Goal: Register for event/course

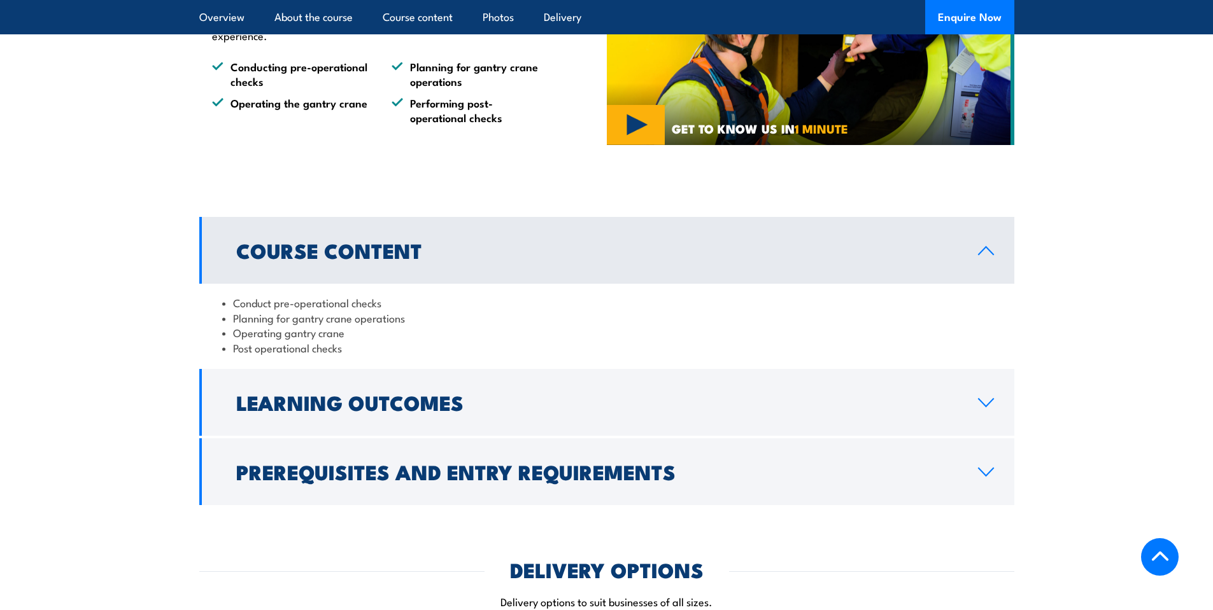
scroll to position [955, 0]
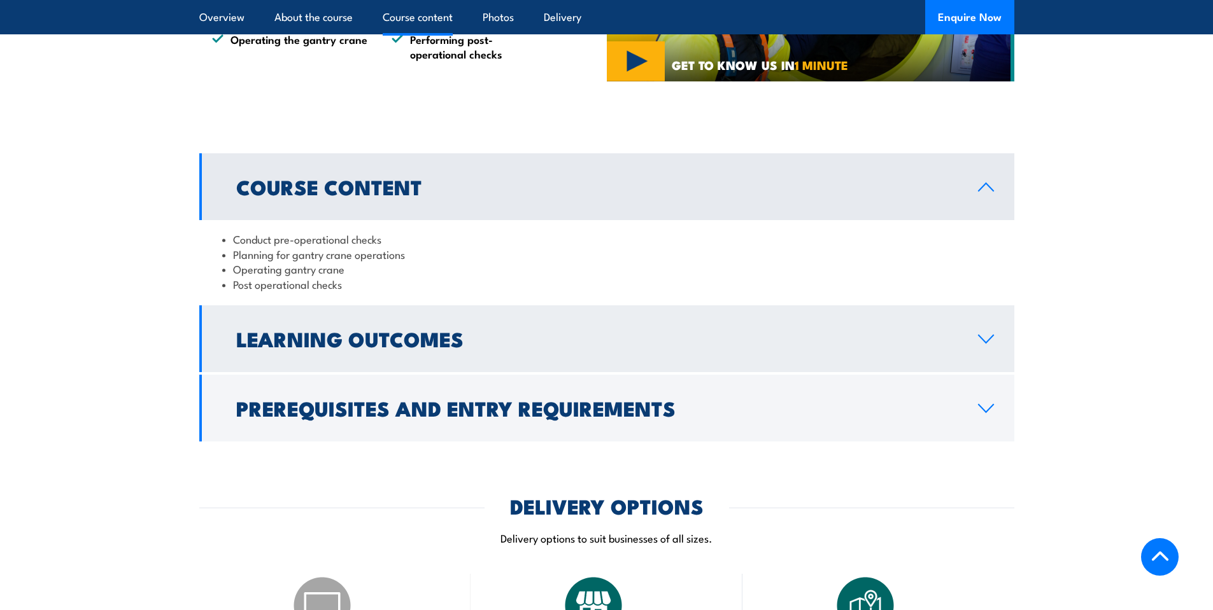
click at [332, 348] on h2 "Learning Outcomes" at bounding box center [596, 339] width 721 height 18
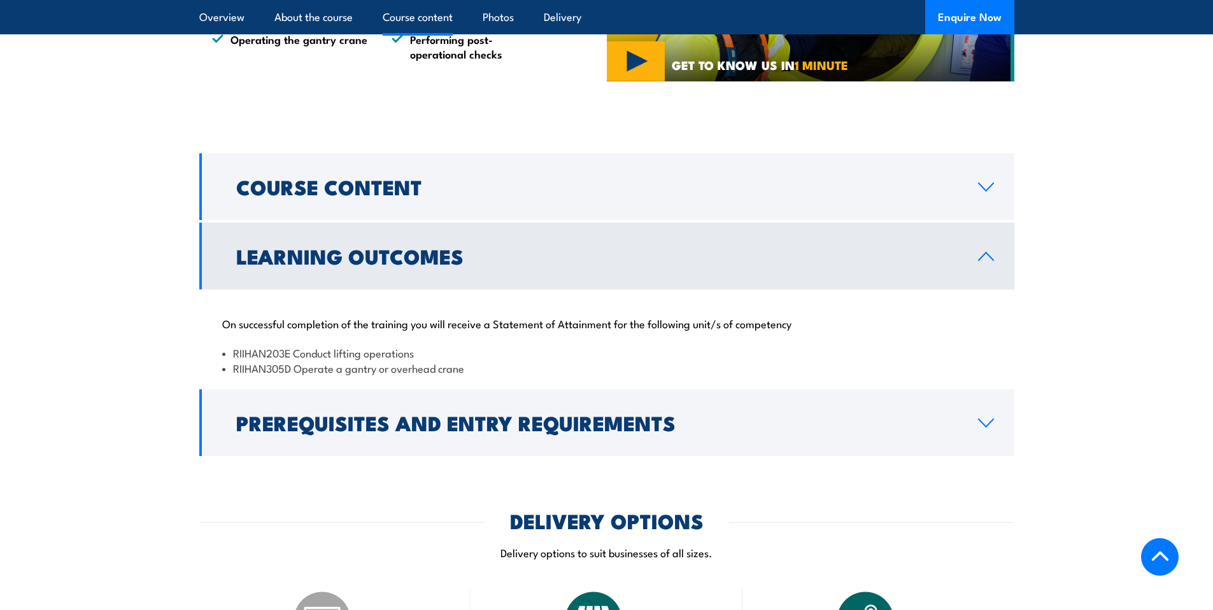
drag, startPoint x: 453, startPoint y: 428, endPoint x: 426, endPoint y: 427, distance: 26.8
click at [453, 428] on h2 "Prerequisites and Entry Requirements" at bounding box center [596, 423] width 721 height 18
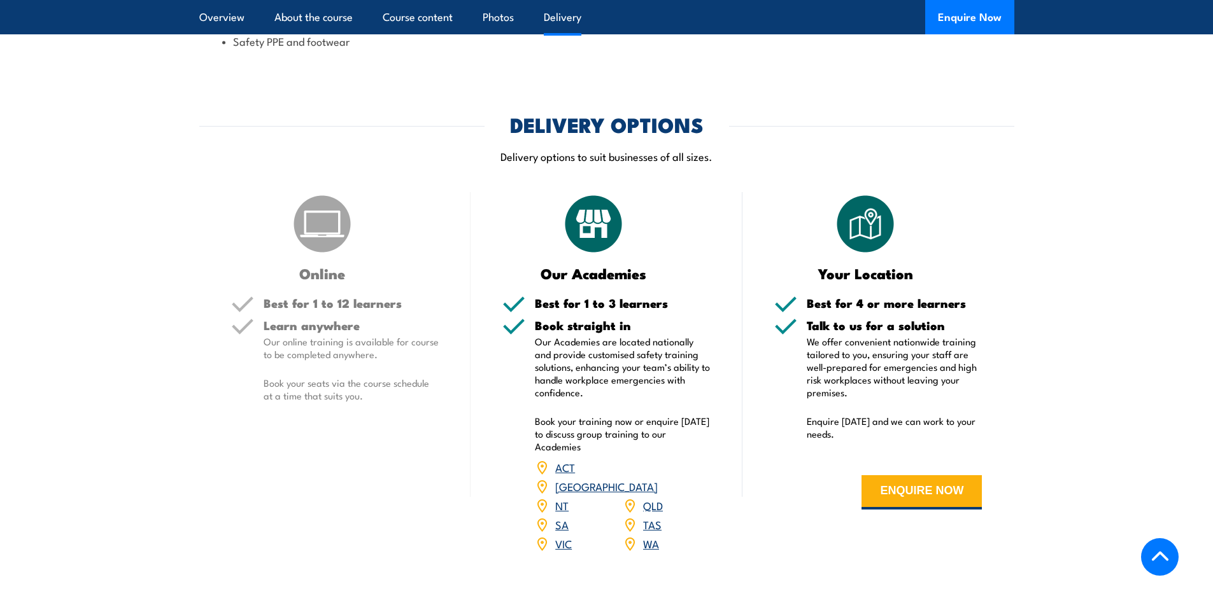
scroll to position [1464, 0]
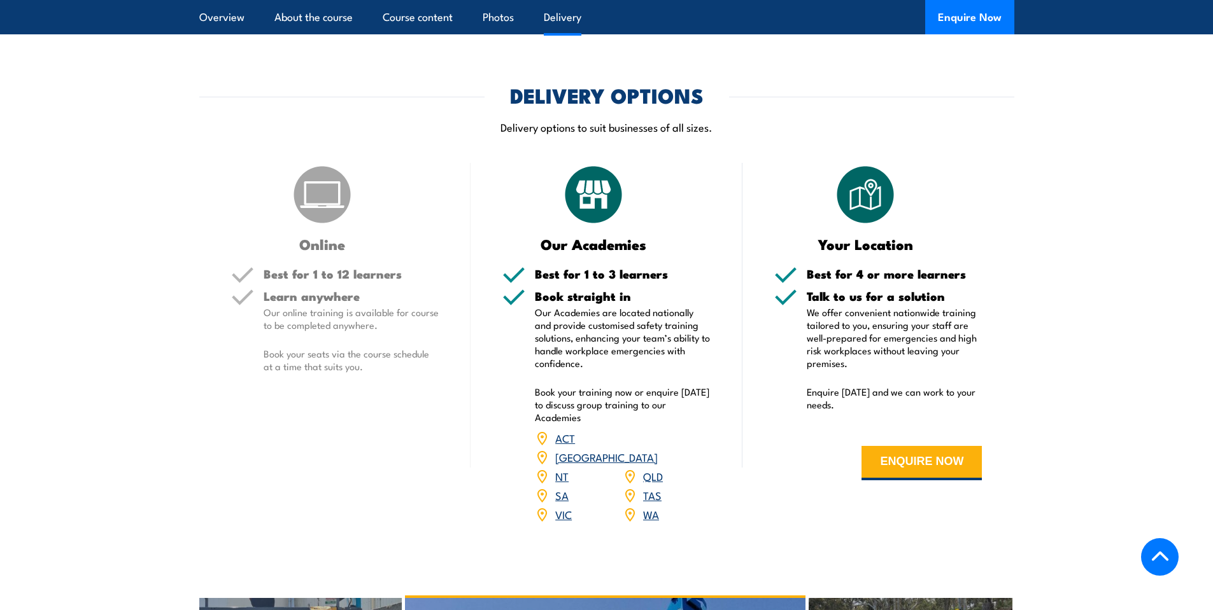
click at [561, 507] on link "VIC" at bounding box center [563, 514] width 17 height 15
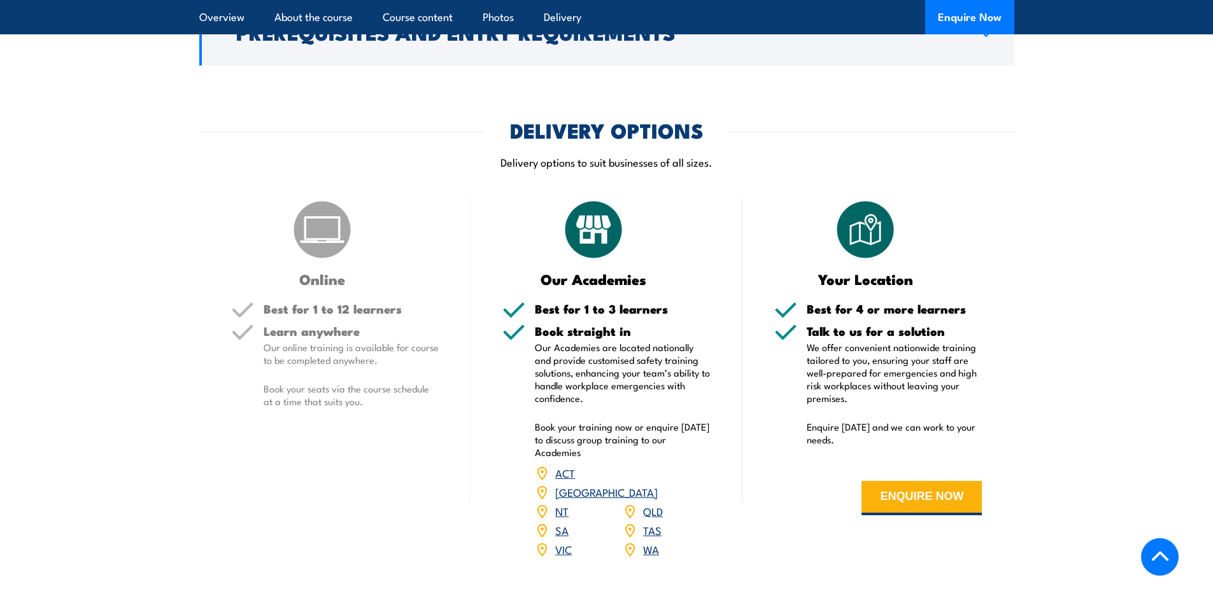
scroll to position [1337, 0]
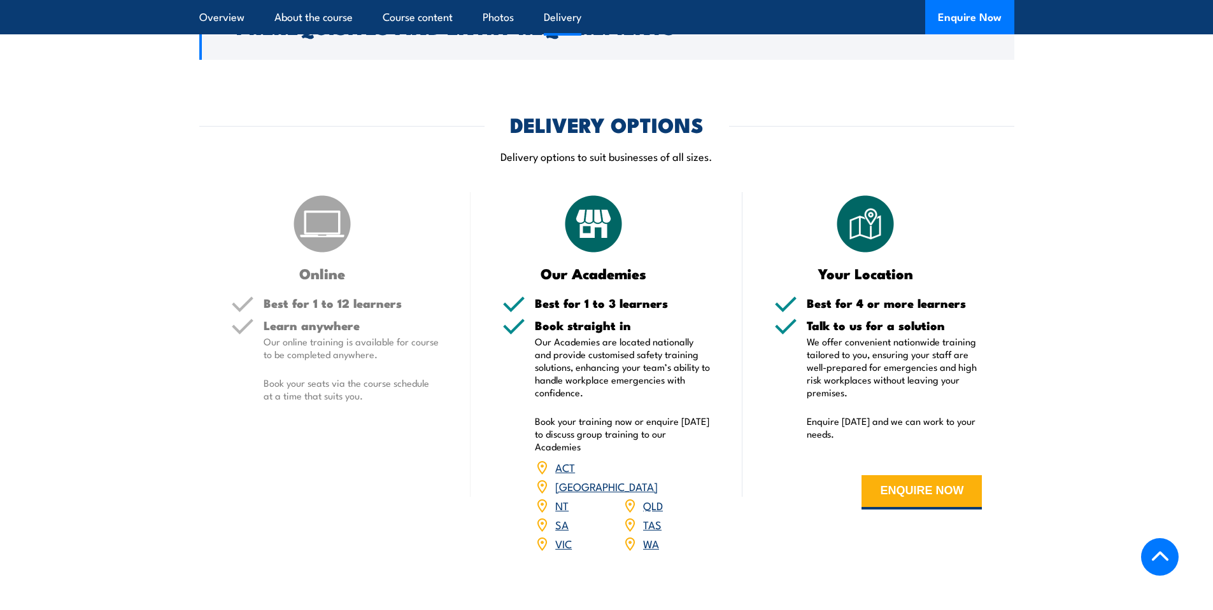
click at [561, 536] on link "VIC" at bounding box center [563, 543] width 17 height 15
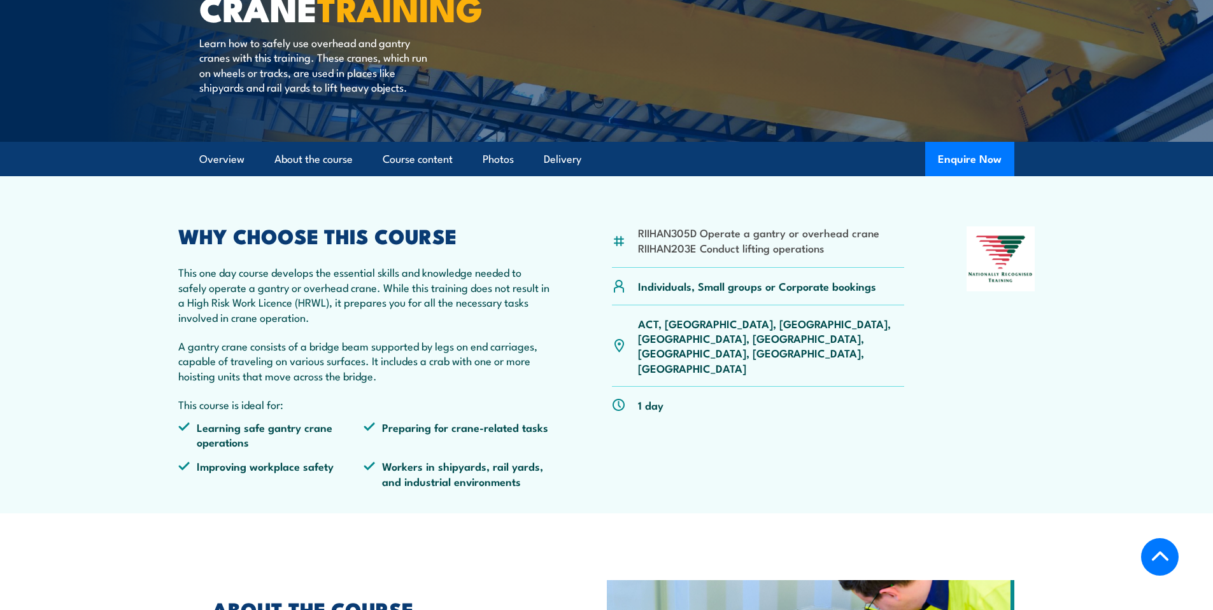
scroll to position [255, 0]
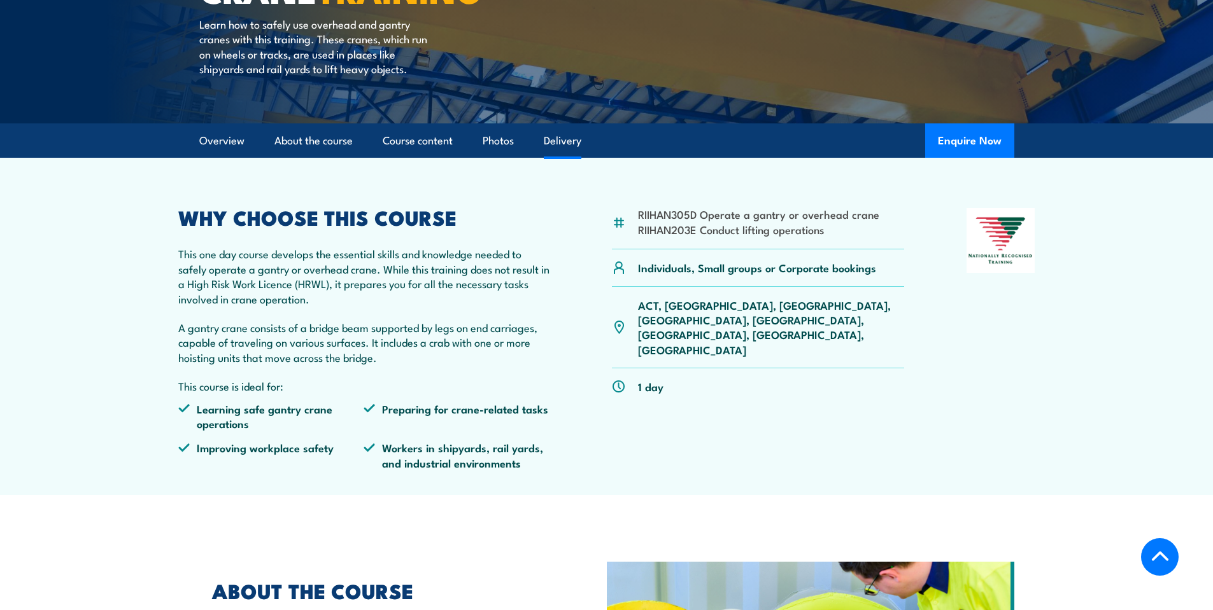
click at [570, 141] on link "Delivery" at bounding box center [563, 141] width 38 height 34
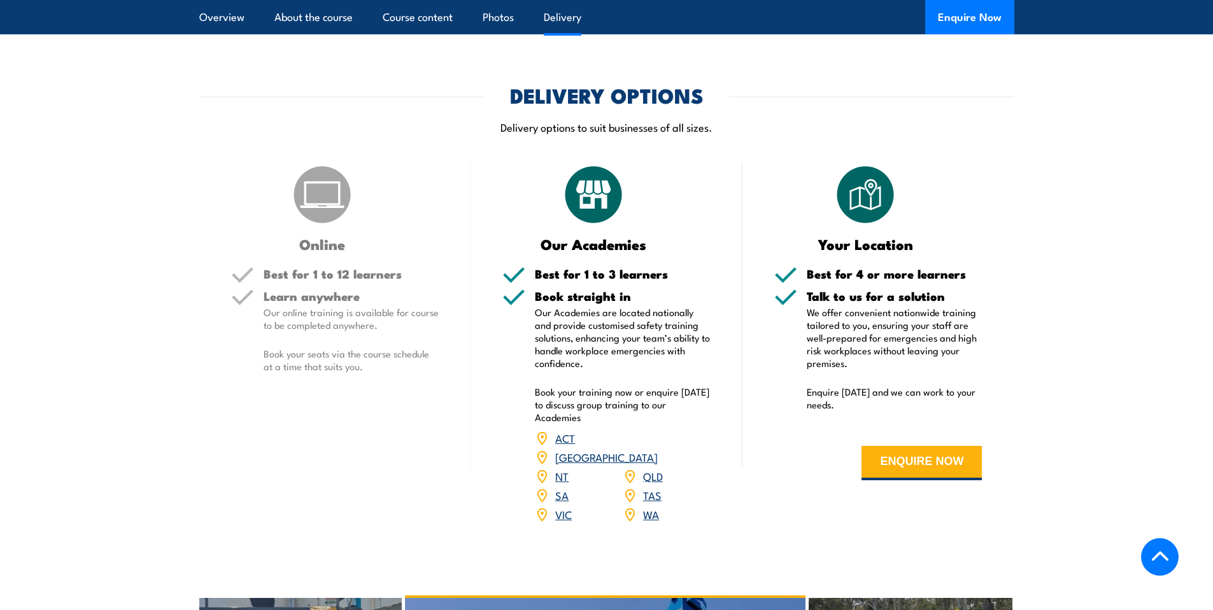
scroll to position [1373, 0]
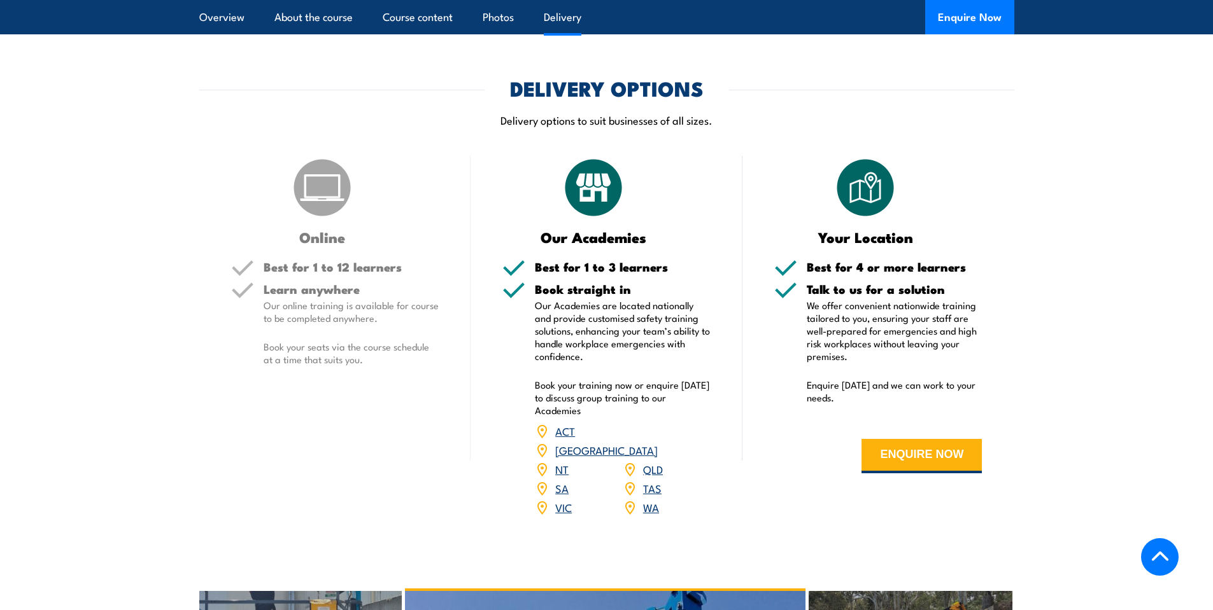
click at [566, 500] on link "VIC" at bounding box center [563, 507] width 17 height 15
click at [955, 460] on button "ENQUIRE NOW" at bounding box center [921, 456] width 120 height 34
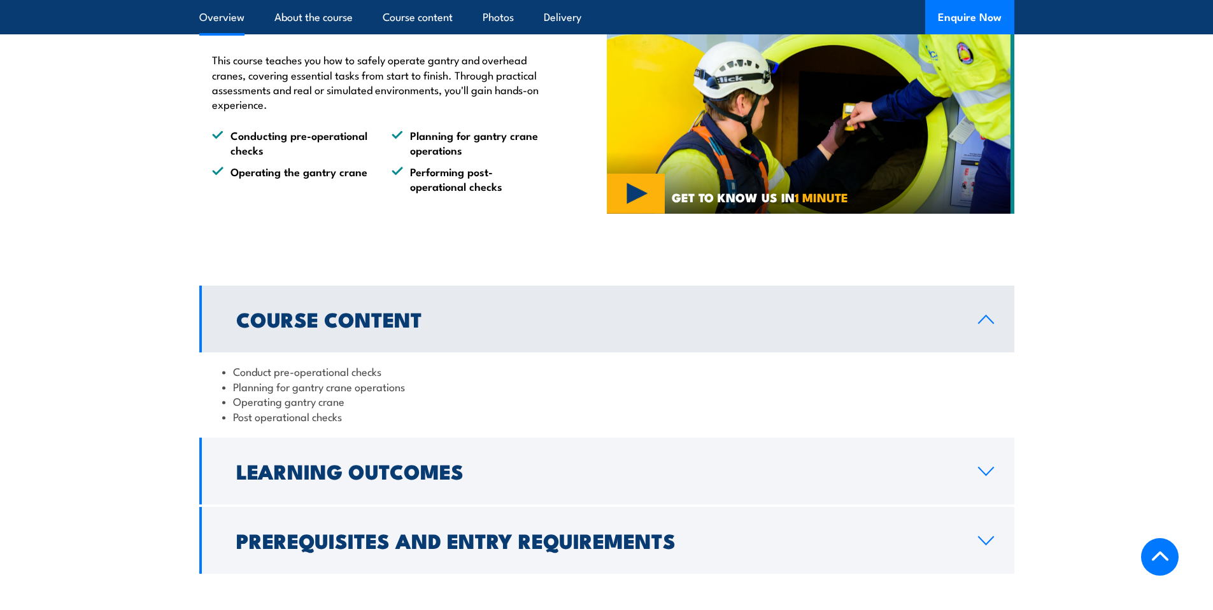
scroll to position [828, 0]
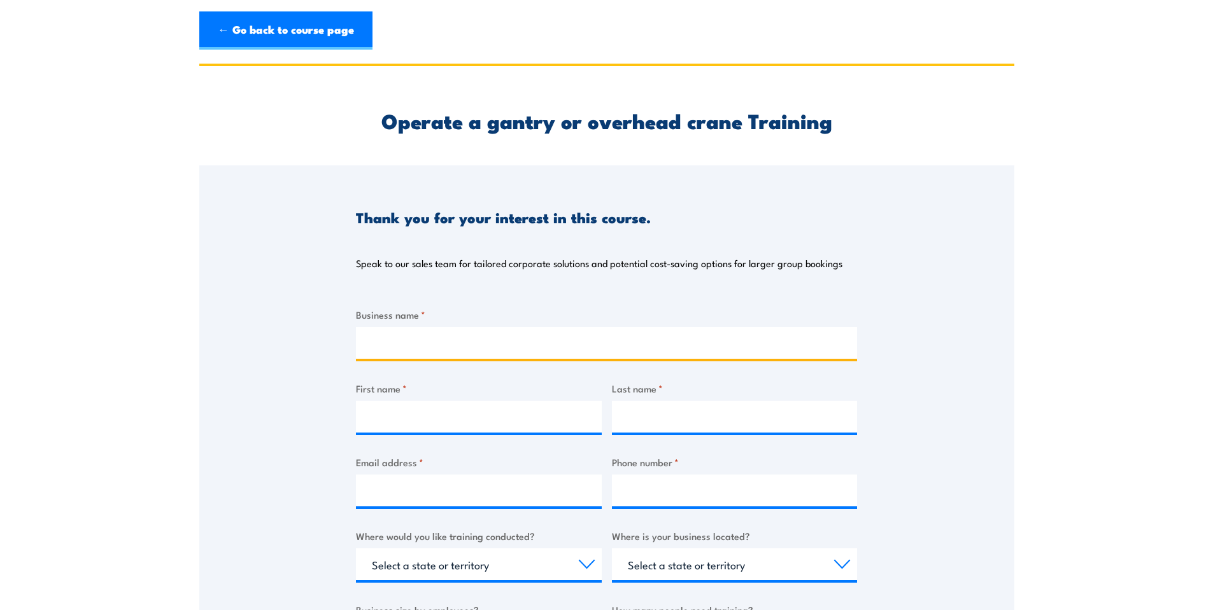
click at [505, 334] on input "Business name *" at bounding box center [606, 343] width 501 height 32
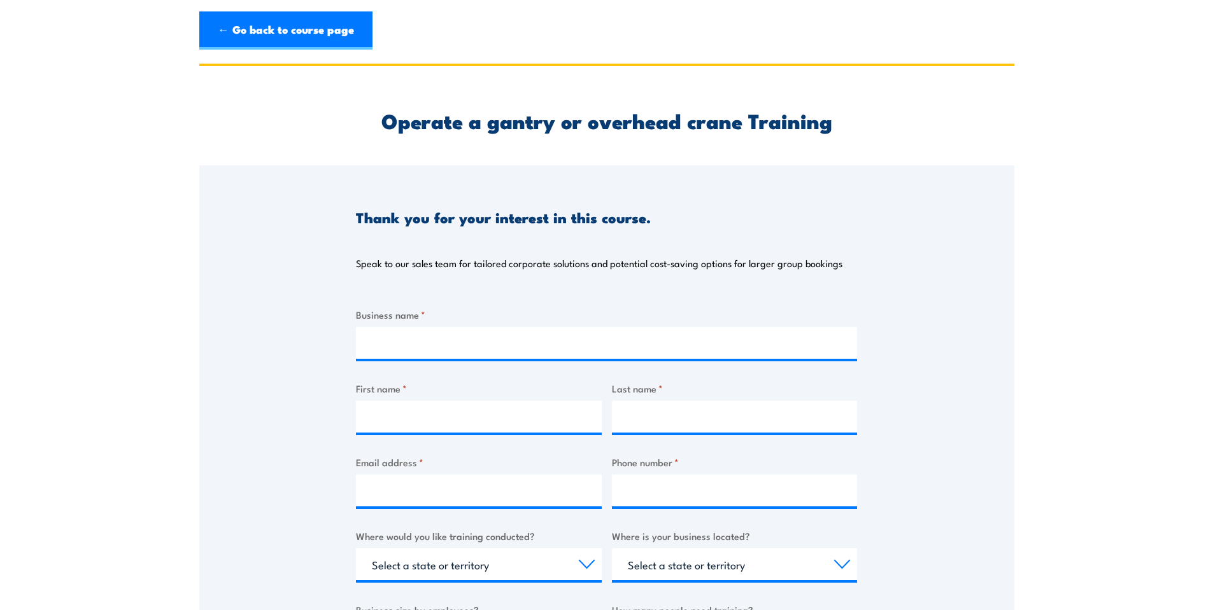
drag, startPoint x: 773, startPoint y: 166, endPoint x: 749, endPoint y: 104, distance: 65.7
click at [773, 166] on div "Thank you for your interest in this course. Speak to our sales team for tailore…" at bounding box center [606, 226] width 501 height 120
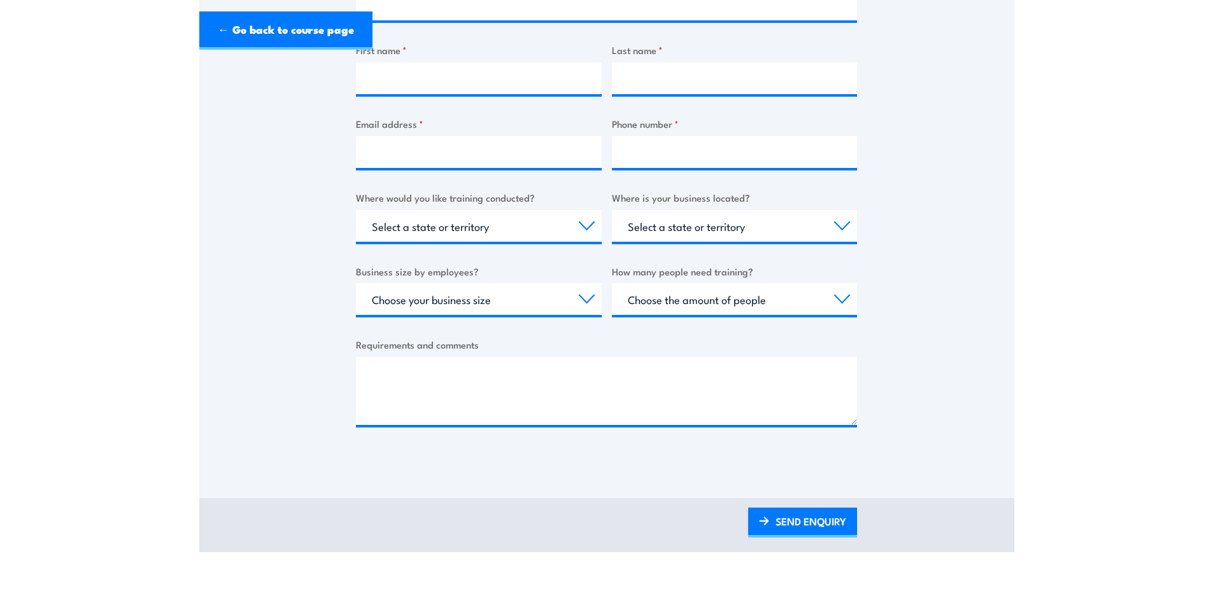
scroll to position [776, 0]
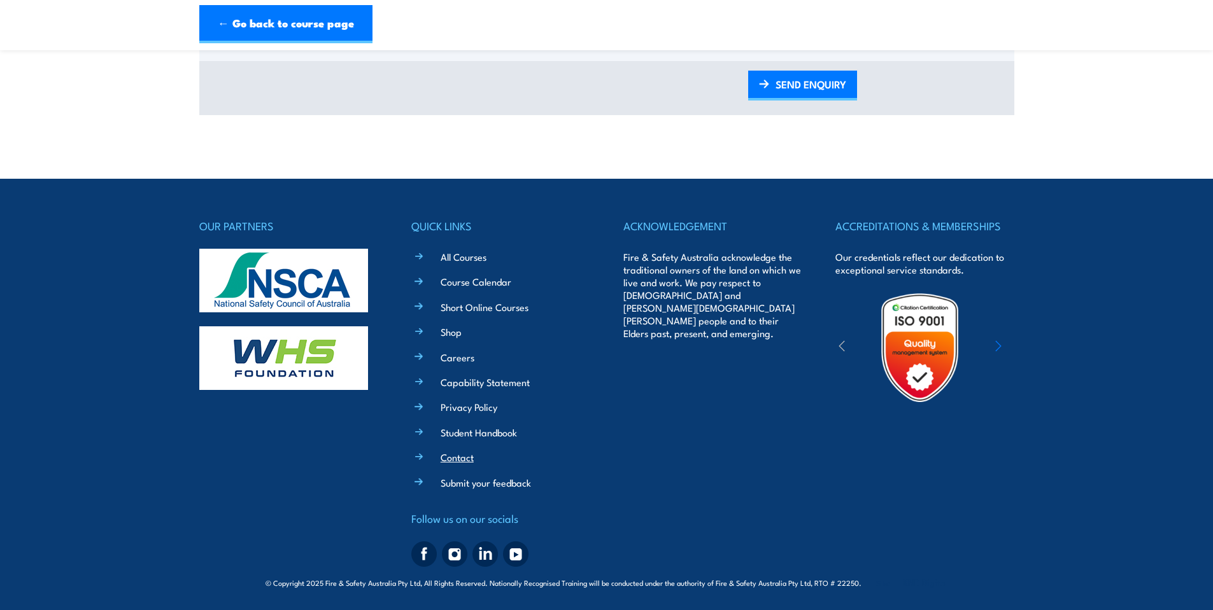
click at [459, 454] on link "Contact" at bounding box center [457, 457] width 33 height 13
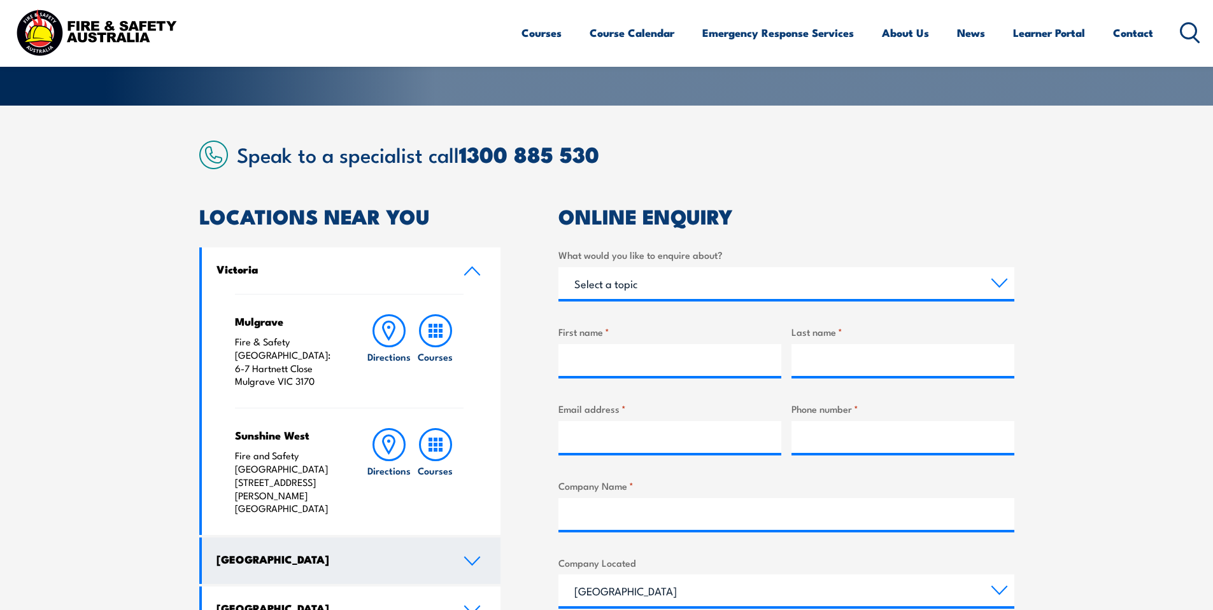
scroll to position [318, 0]
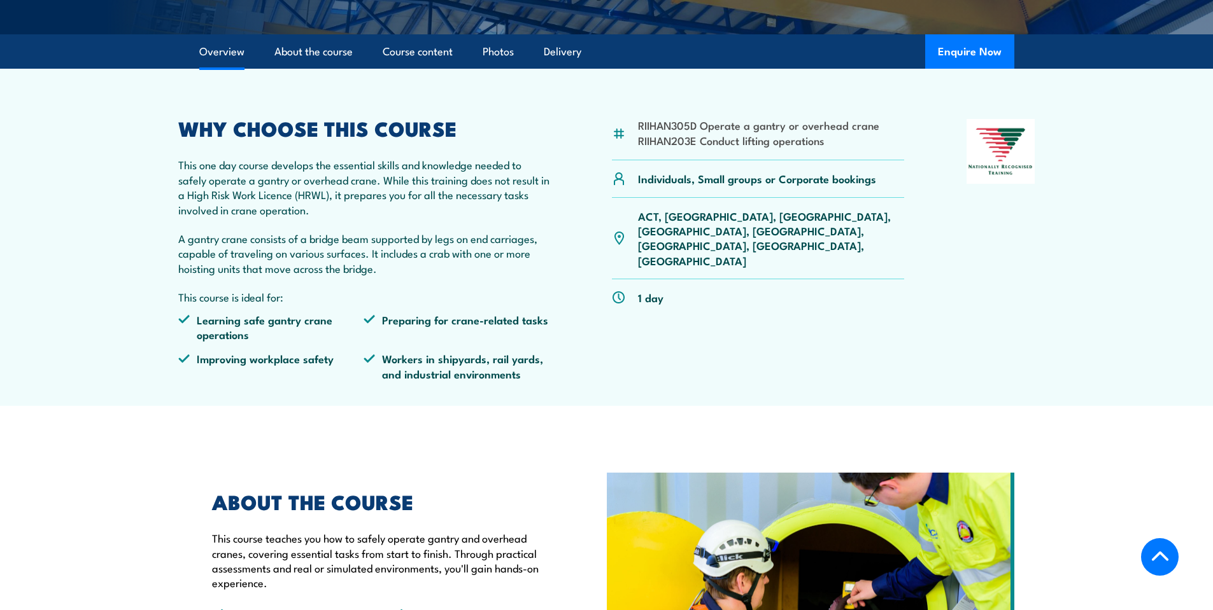
scroll to position [330, 0]
